Goal: Obtain resource: Download file/media

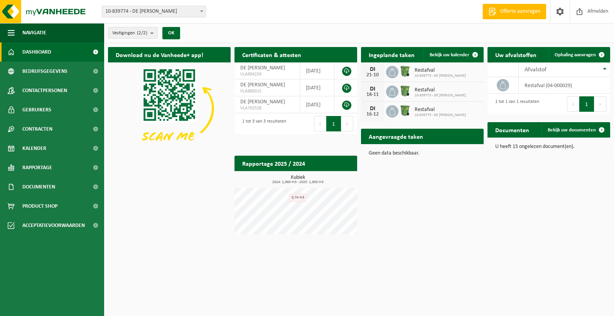
click at [347, 132] on button "Volgende" at bounding box center [347, 123] width 12 height 15
click at [474, 55] on span at bounding box center [474, 54] width 15 height 15
click at [569, 131] on span "Bekijk uw documenten" at bounding box center [572, 130] width 48 height 5
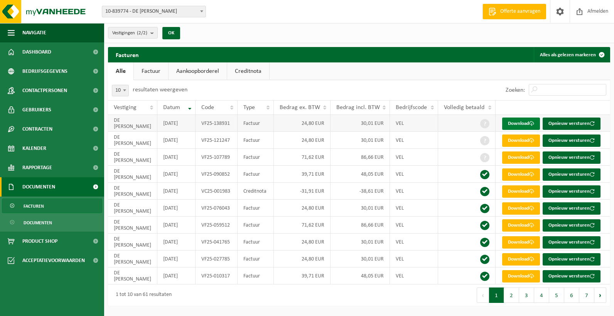
click at [527, 123] on link "Download" at bounding box center [521, 124] width 38 height 12
